Goal: Task Accomplishment & Management: Complete application form

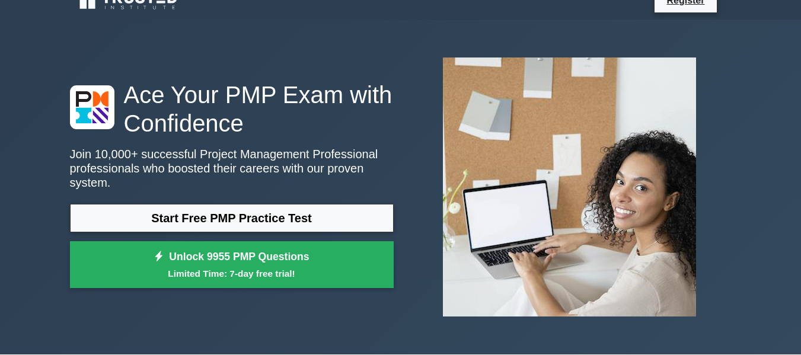
scroll to position [16, 0]
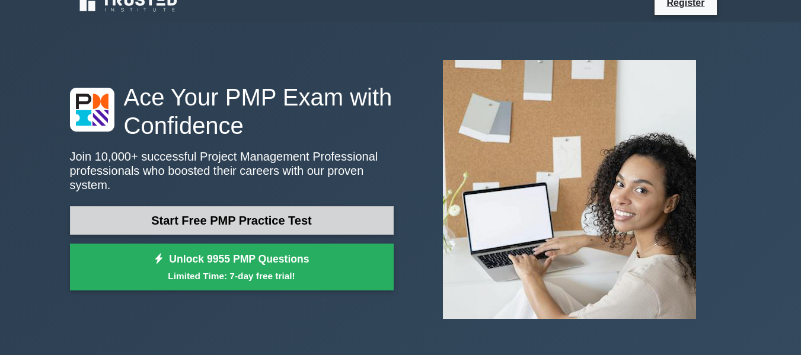
click at [265, 214] on link "Start Free PMP Practice Test" at bounding box center [232, 220] width 324 height 28
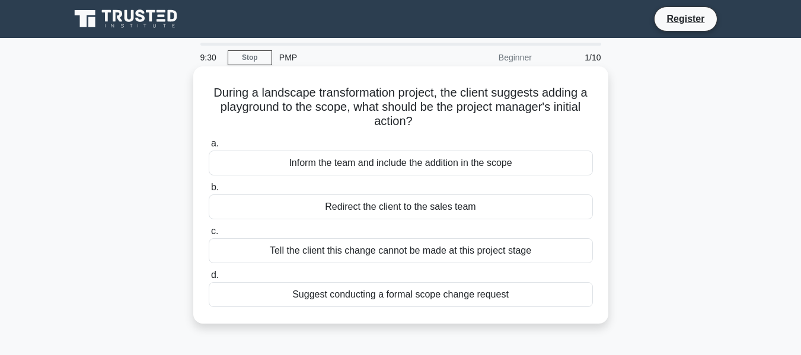
click at [375, 300] on div "Suggest conducting a formal scope change request" at bounding box center [401, 294] width 384 height 25
click at [209, 279] on input "d. Suggest conducting a formal scope change request" at bounding box center [209, 276] width 0 height 8
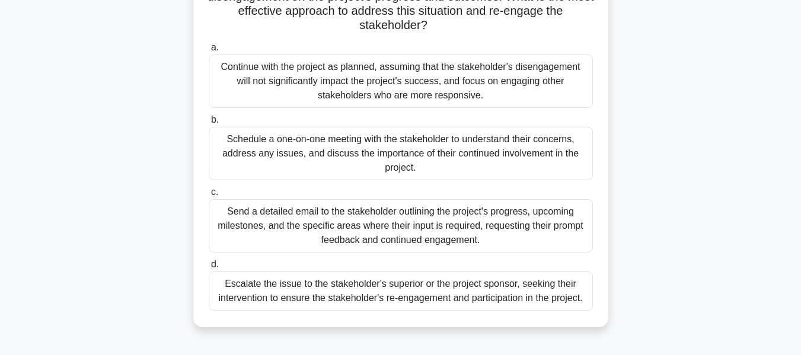
scroll to position [168, 0]
click at [412, 155] on div "Schedule a one-on-one meeting with the stakeholder to understand their concerns…" at bounding box center [401, 152] width 384 height 53
click at [209, 123] on input "b. Schedule a one-on-one meeting with the stakeholder to understand their conce…" at bounding box center [209, 120] width 0 height 8
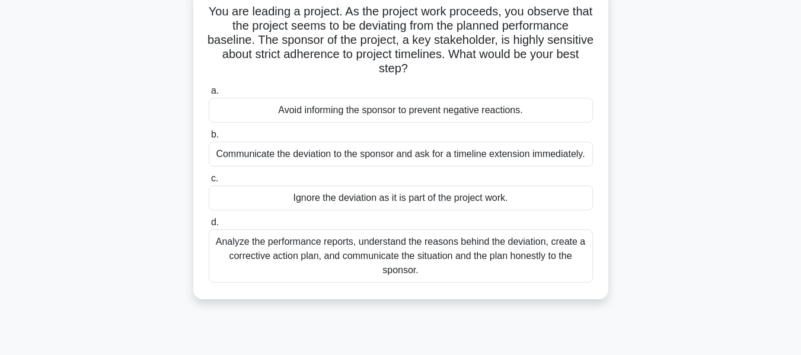
scroll to position [84, 0]
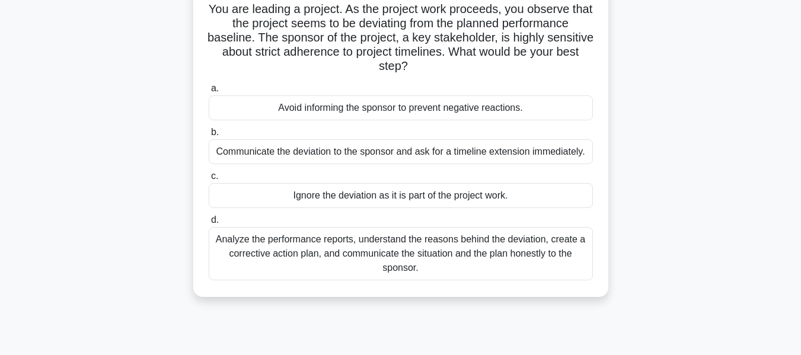
click at [499, 251] on div "Analyze the performance reports, understand the reasons behind the deviation, c…" at bounding box center [401, 253] width 384 height 53
click at [209, 224] on input "d. Analyze the performance reports, understand the reasons behind the deviation…" at bounding box center [209, 220] width 0 height 8
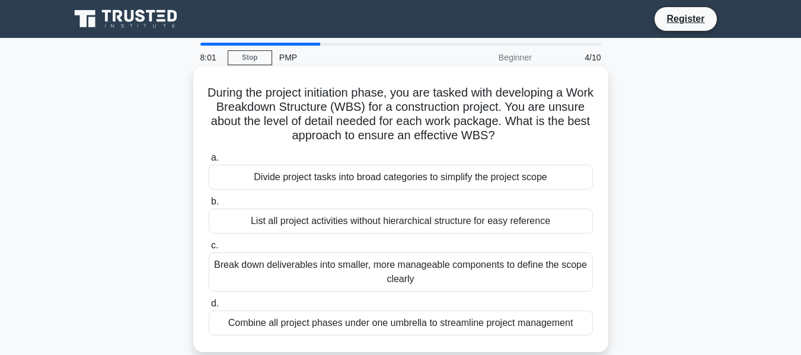
scroll to position [41, 0]
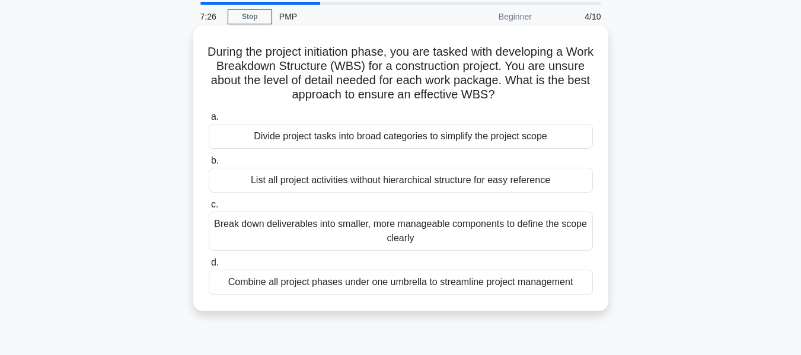
click at [438, 235] on div "Break down deliverables into smaller, more manageable components to define the …" at bounding box center [401, 231] width 384 height 39
click at [209, 209] on input "c. Break down deliverables into smaller, more manageable components to define t…" at bounding box center [209, 205] width 0 height 8
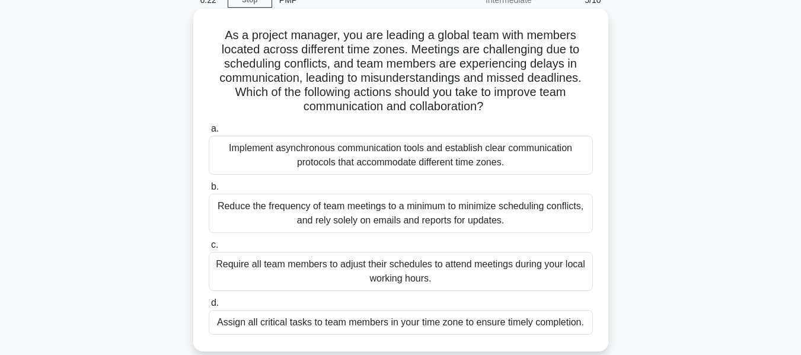
scroll to position [55, 0]
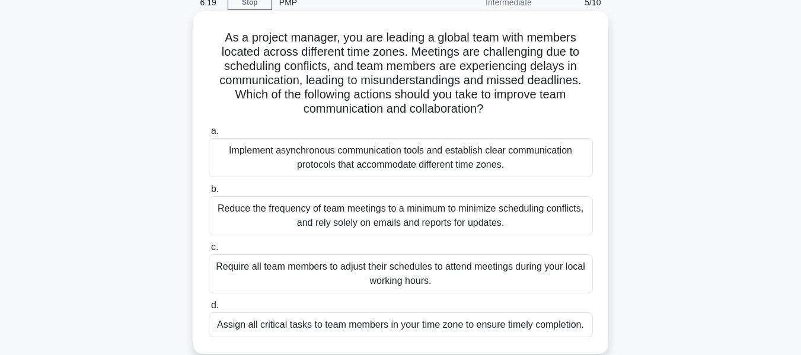
click at [477, 160] on div "Implement asynchronous communication tools and establish clear communication pr…" at bounding box center [401, 157] width 384 height 39
click at [209, 135] on input "a. Implement asynchronous communication tools and establish clear communication…" at bounding box center [209, 132] width 0 height 8
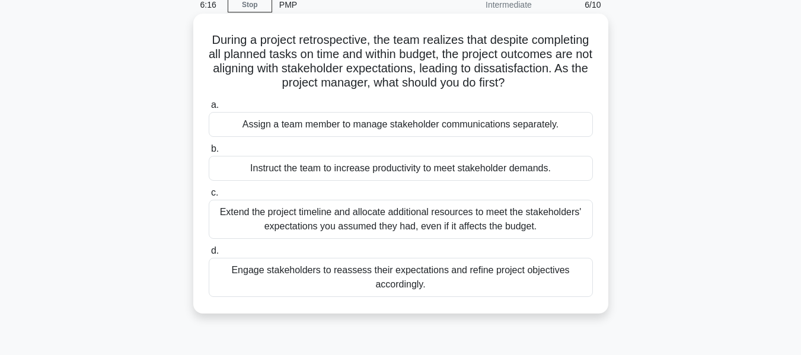
scroll to position [53, 0]
click at [425, 284] on div "Engage stakeholders to reassess their expectations and refine project objective…" at bounding box center [401, 276] width 384 height 39
click at [209, 254] on input "d. Engage stakeholders to reassess their expectations and refine project object…" at bounding box center [209, 251] width 0 height 8
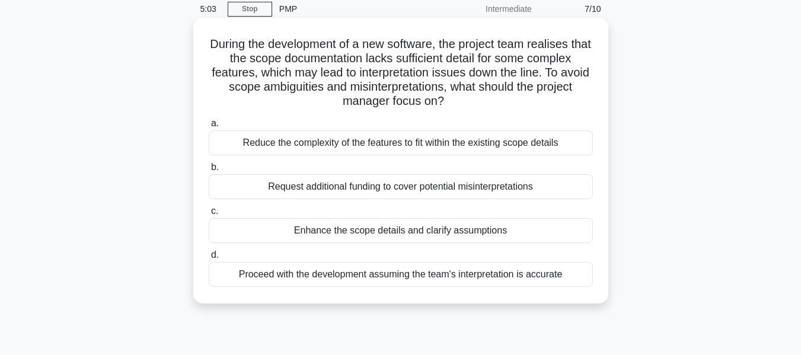
scroll to position [49, 0]
click at [402, 231] on div "Enhance the scope details and clarify assumptions" at bounding box center [401, 230] width 384 height 25
click at [209, 215] on input "c. Enhance the scope details and clarify assumptions" at bounding box center [209, 211] width 0 height 8
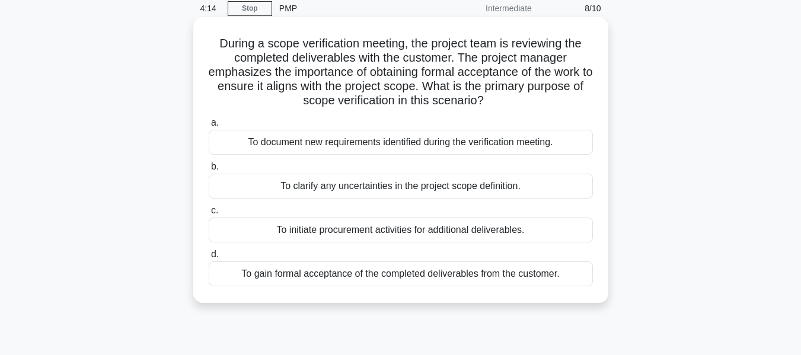
scroll to position [0, 0]
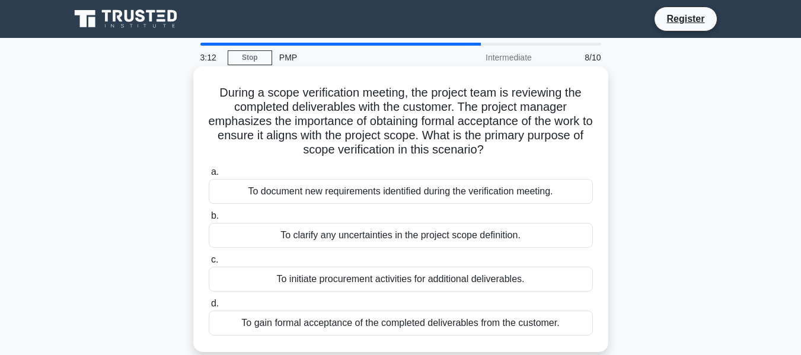
click at [458, 327] on div "To gain formal acceptance of the completed deliverables from the customer." at bounding box center [401, 323] width 384 height 25
click at [209, 308] on input "d. To gain formal acceptance of the completed deliverables from the customer." at bounding box center [209, 304] width 0 height 8
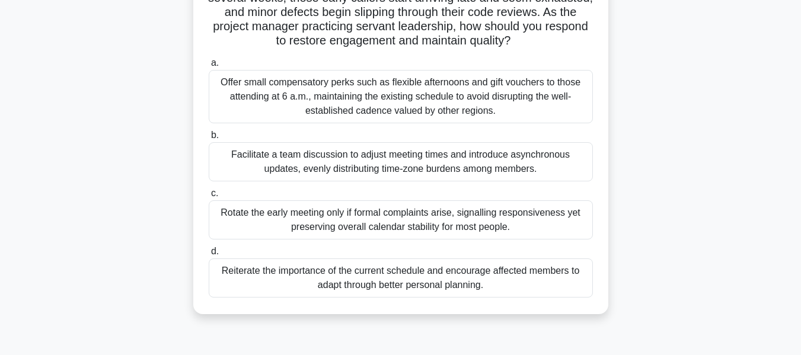
scroll to position [124, 0]
click at [416, 160] on div "Facilitate a team discussion to adjust meeting times and introduce asynchronous…" at bounding box center [401, 161] width 384 height 39
click at [209, 139] on input "b. Facilitate a team discussion to adjust meeting times and introduce asynchron…" at bounding box center [209, 135] width 0 height 8
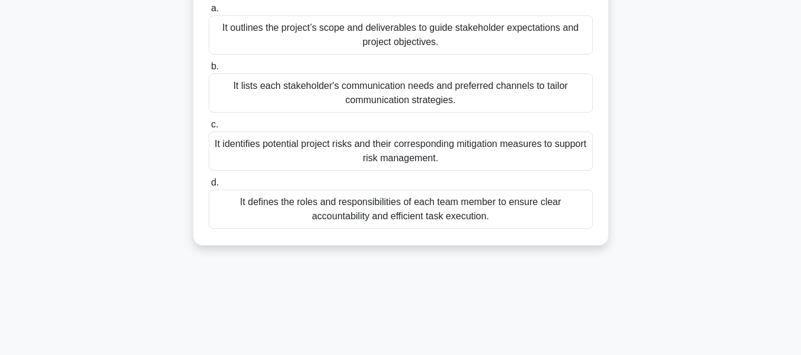
scroll to position [0, 0]
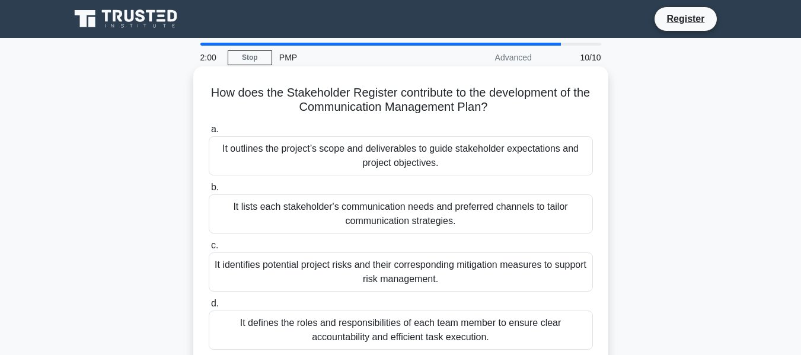
drag, startPoint x: 218, startPoint y: 95, endPoint x: 503, endPoint y: 114, distance: 285.4
click at [503, 114] on h5 "How does the Stakeholder Register contribute to the development of the Communic…" at bounding box center [401, 100] width 387 height 30
copy h5 "How does the Stakeholder Register contribute to the development of the Communic…"
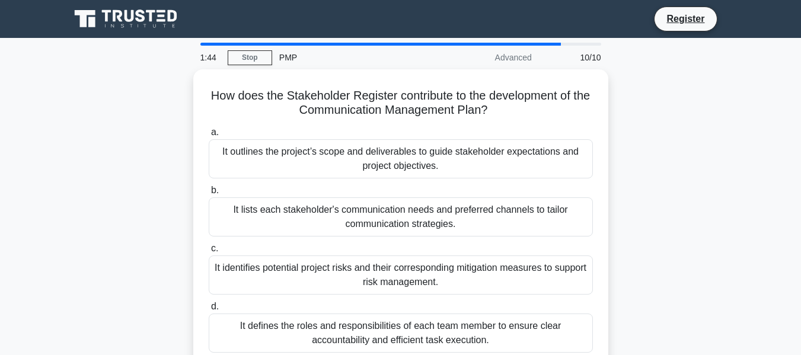
click at [670, 191] on div "How does the Stakeholder Register contribute to the development of the Communic…" at bounding box center [401, 226] width 676 height 314
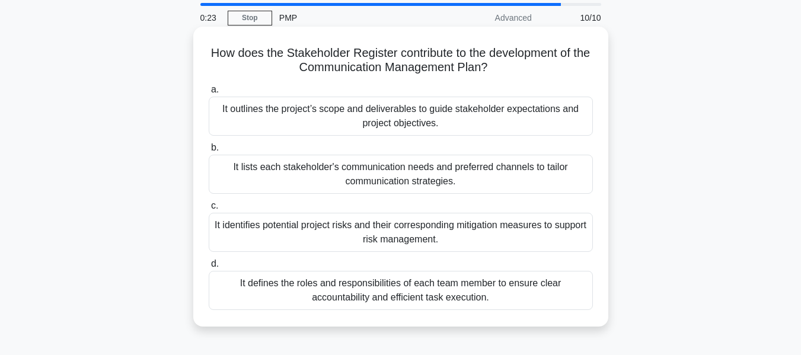
scroll to position [39, 0]
click at [346, 127] on div "It outlines the project’s scope and deliverables to guide stakeholder expectati…" at bounding box center [401, 116] width 384 height 39
click at [209, 94] on input "a. It outlines the project’s scope and deliverables to guide stakeholder expect…" at bounding box center [209, 91] width 0 height 8
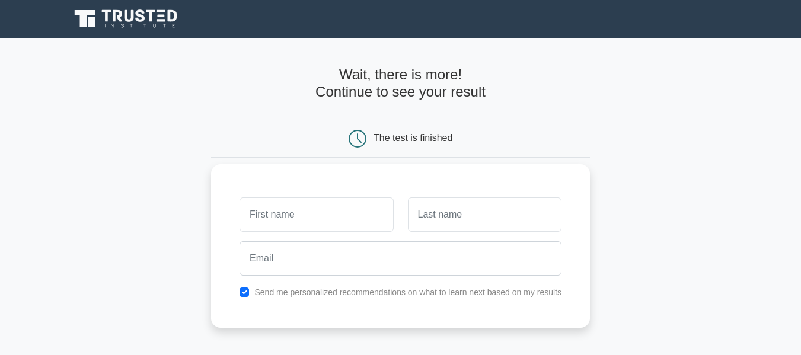
click at [262, 219] on input "text" at bounding box center [317, 215] width 154 height 34
type input "[DEMOGRAPHIC_DATA]"
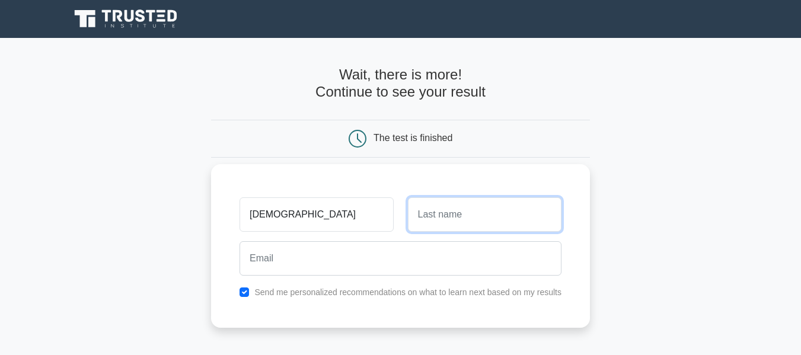
click at [436, 224] on input "text" at bounding box center [485, 215] width 154 height 34
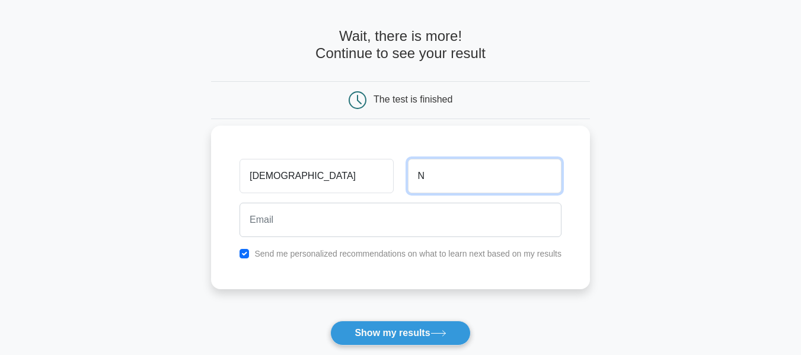
scroll to position [39, 0]
type input "N"
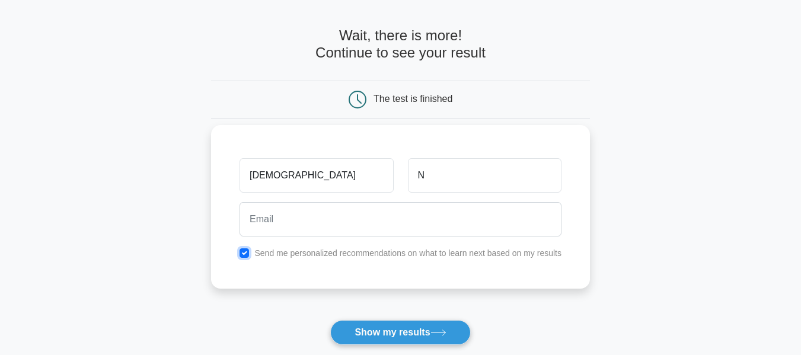
click at [247, 251] on input "checkbox" at bounding box center [244, 253] width 9 height 9
checkbox input "false"
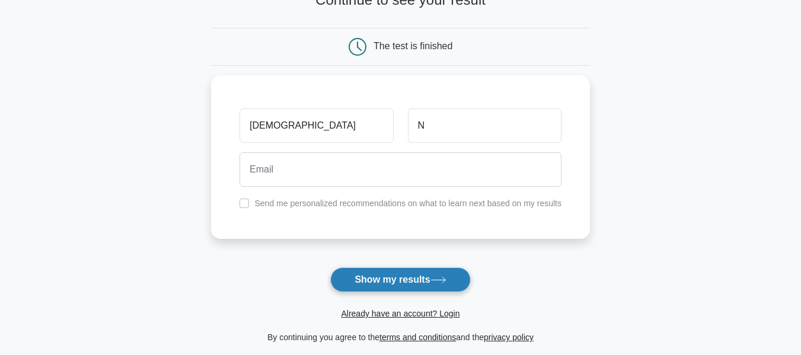
click at [397, 278] on button "Show my results" at bounding box center [400, 279] width 140 height 25
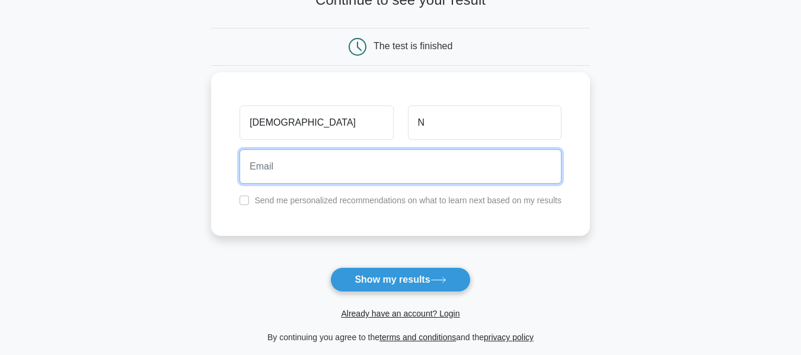
click at [275, 160] on input "email" at bounding box center [401, 166] width 322 height 34
type input "kumaran.nagappan@meritgroup.co.uk"
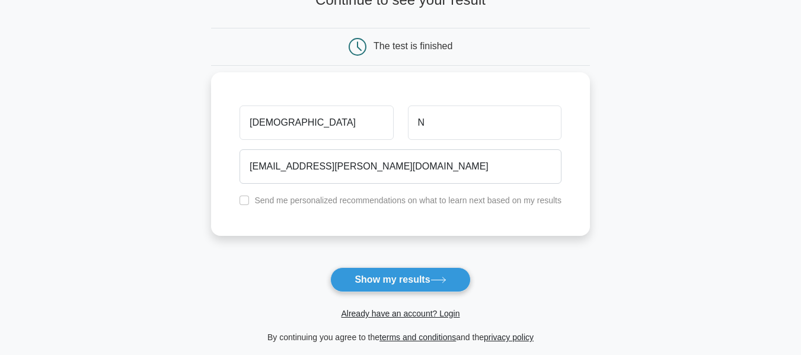
click at [350, 195] on div "Kumaran N kumaran.nagappan@meritgroup.co.uk Send me personalized recommendation…" at bounding box center [400, 154] width 379 height 164
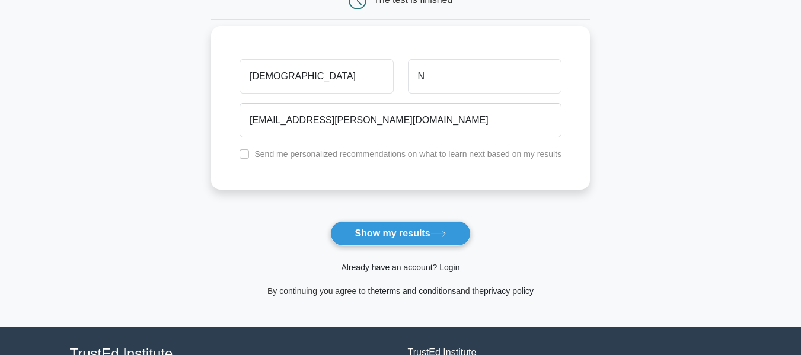
scroll to position [139, 0]
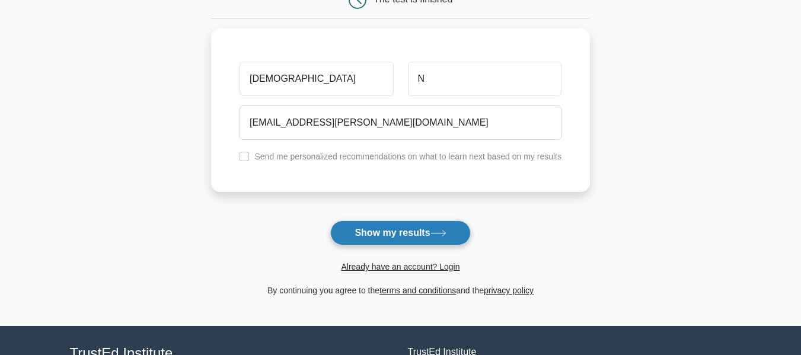
click at [421, 235] on button "Show my results" at bounding box center [400, 233] width 140 height 25
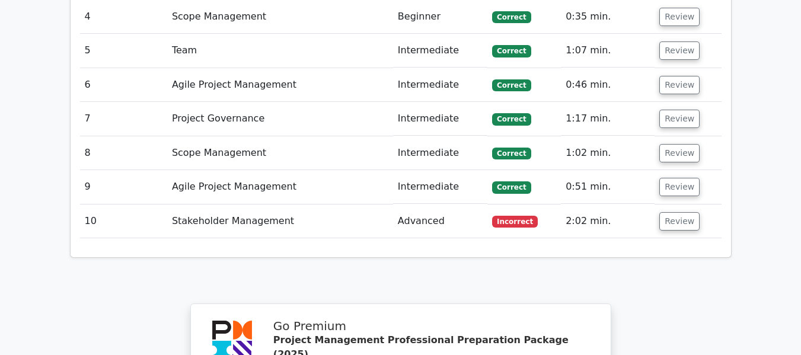
scroll to position [1706, 0]
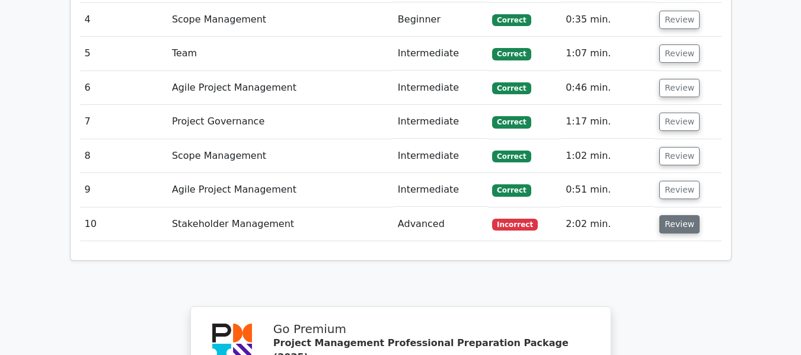
click at [667, 215] on button "Review" at bounding box center [680, 224] width 40 height 18
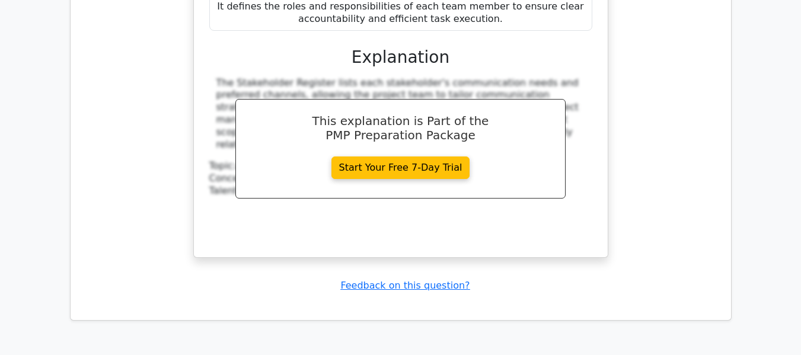
scroll to position [2173, 0]
